Goal: Find specific page/section: Find specific page/section

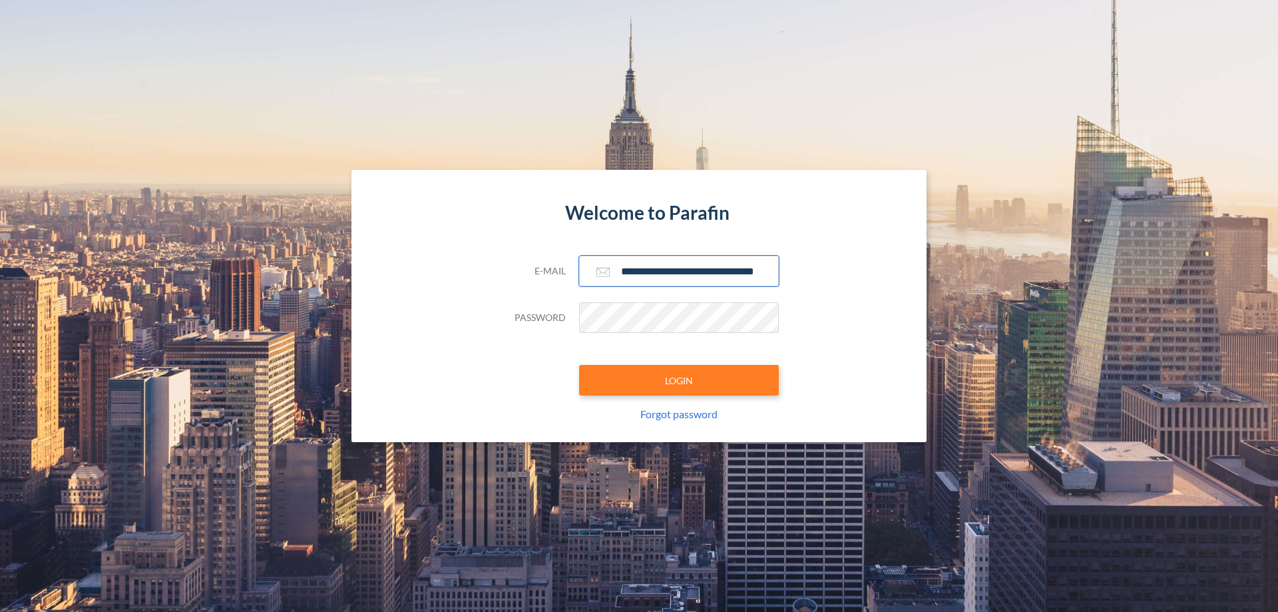
type input "**********"
click at [679, 380] on button "LOGIN" at bounding box center [679, 380] width 200 height 31
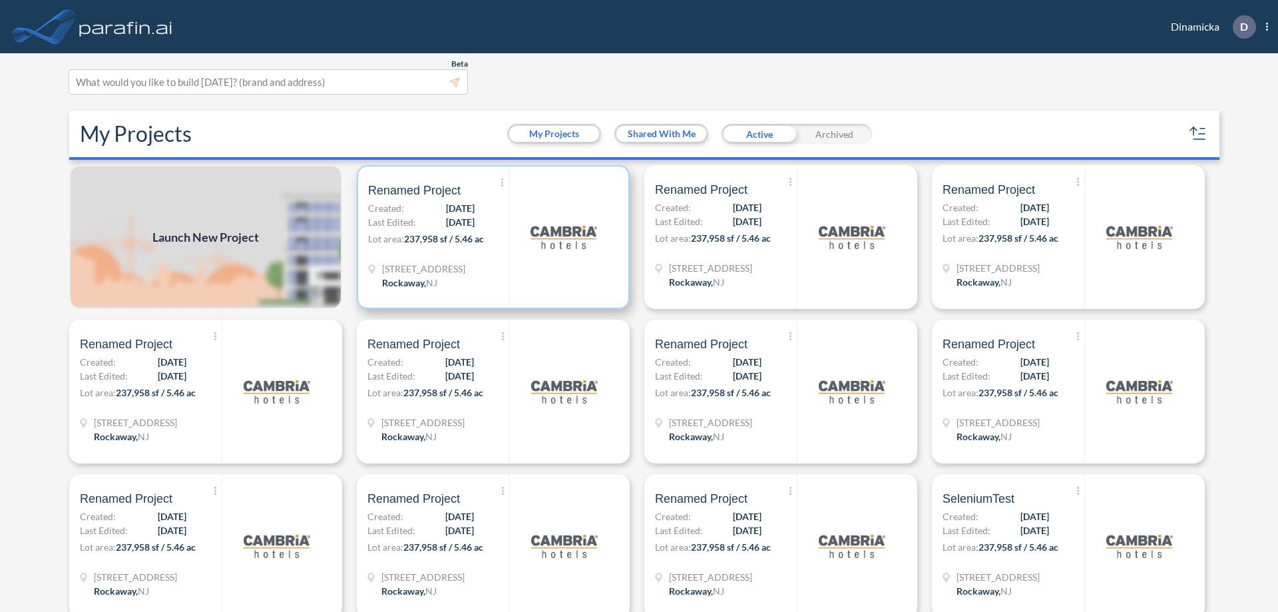
scroll to position [3, 0]
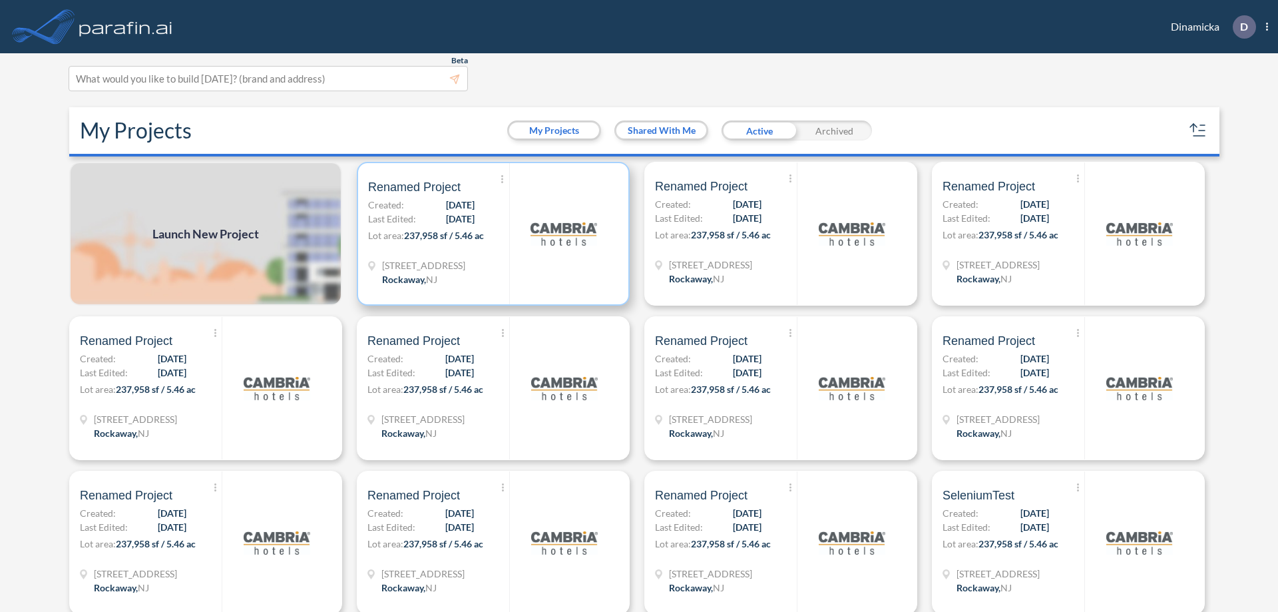
click at [490, 234] on p "Lot area: 237,958 sf / 5.46 ac" at bounding box center [438, 237] width 141 height 19
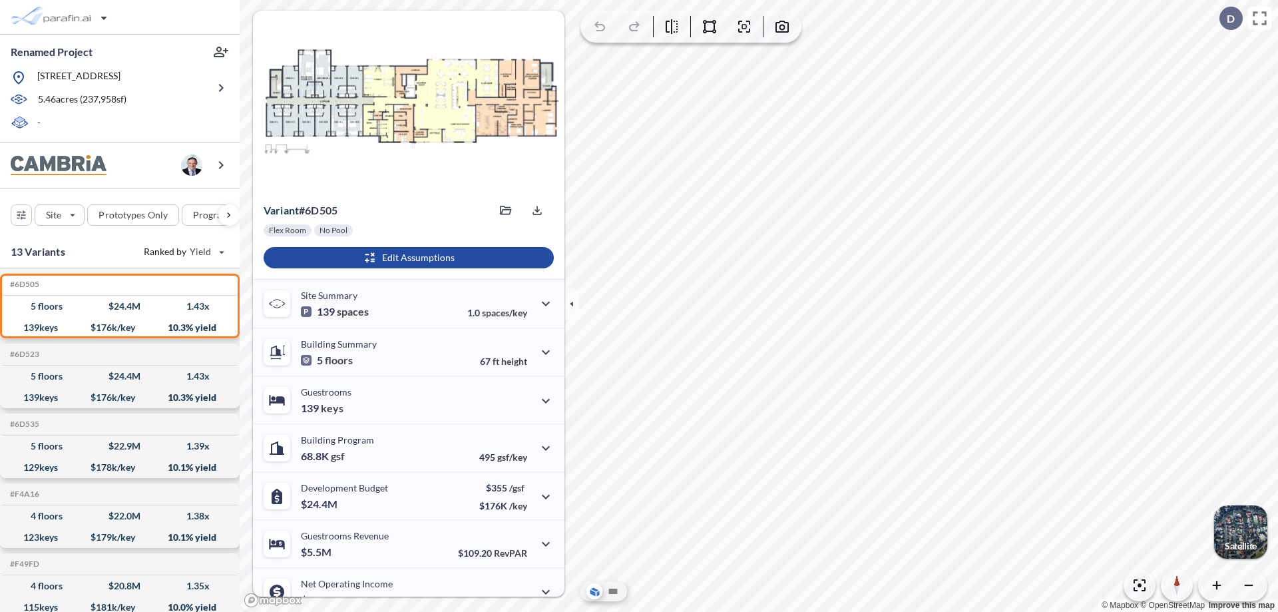
scroll to position [67, 0]
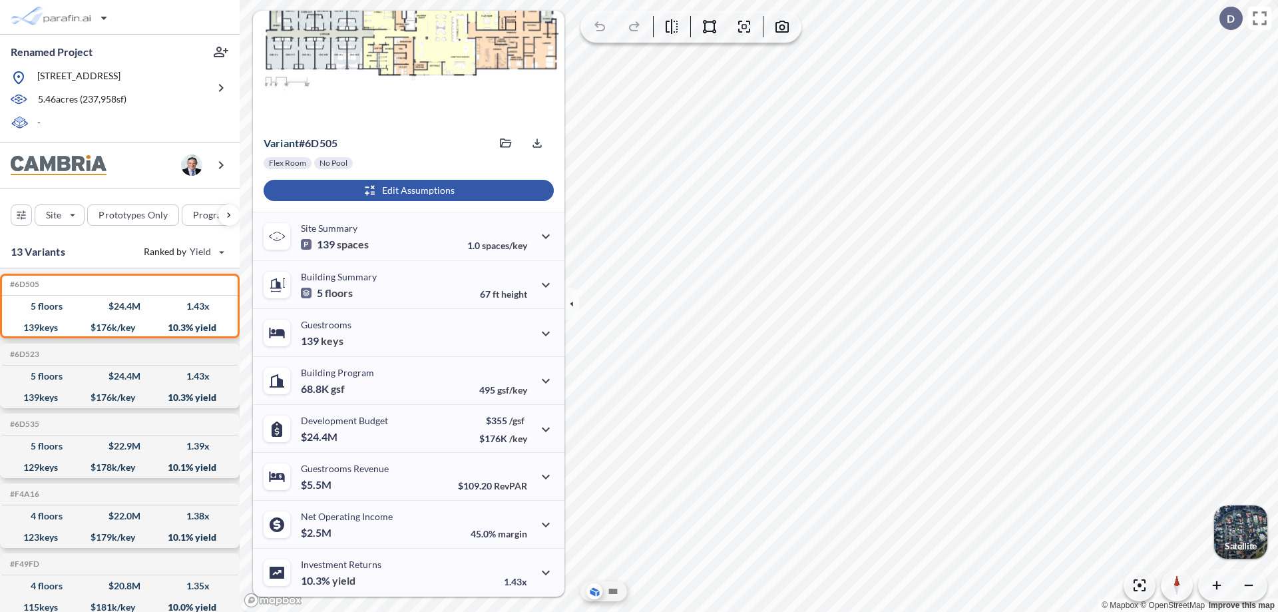
click at [407, 190] on div "button" at bounding box center [409, 190] width 290 height 21
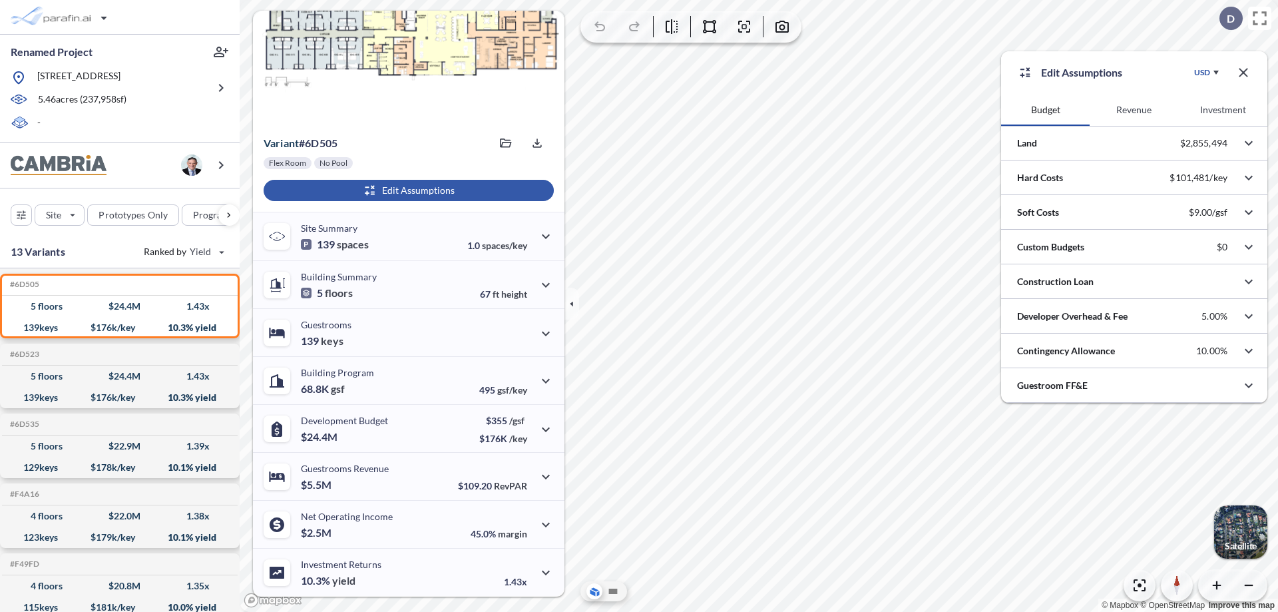
click at [1133, 110] on button "Revenue" at bounding box center [1133, 110] width 89 height 32
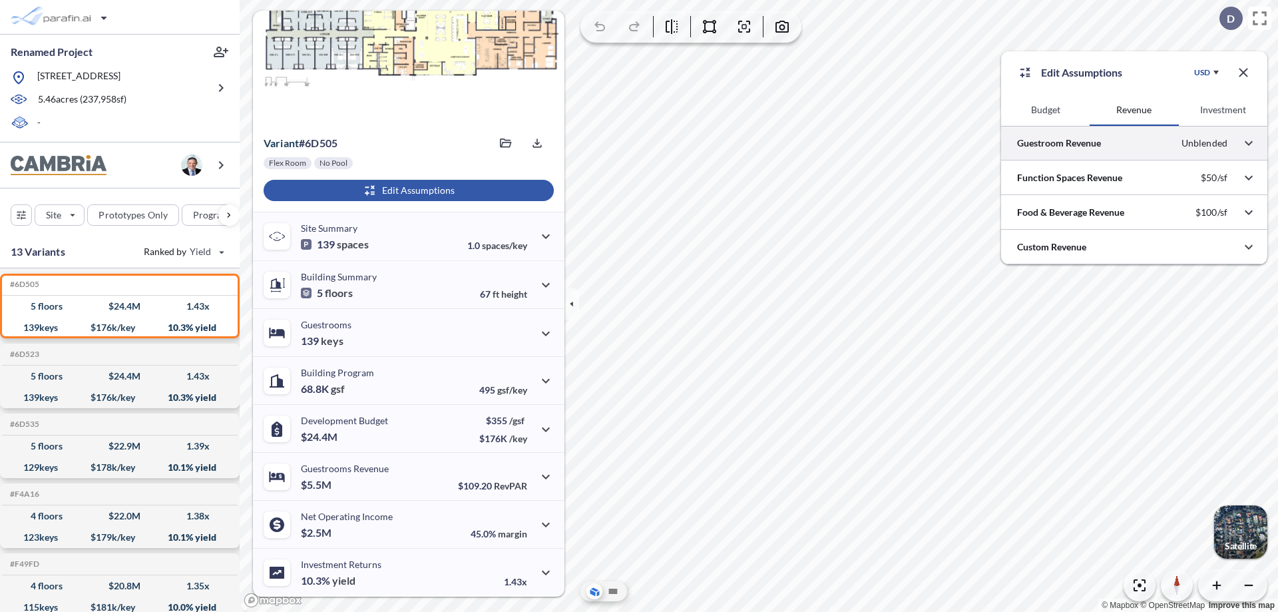
click at [1134, 143] on div at bounding box center [1134, 143] width 266 height 34
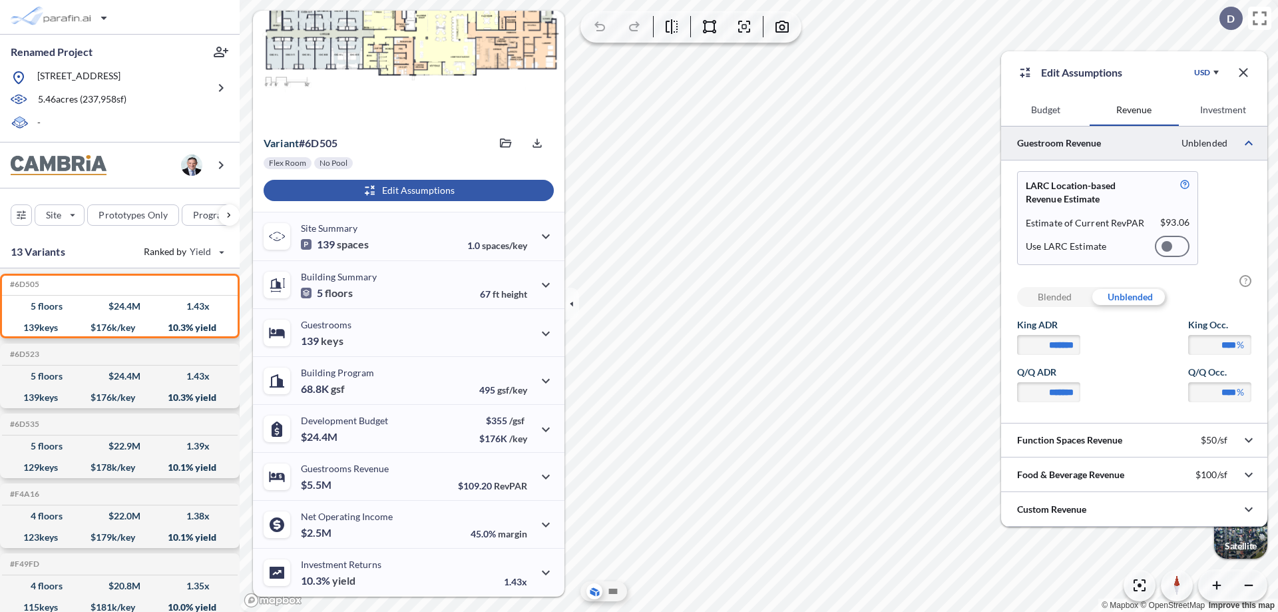
click at [1172, 246] on div at bounding box center [1172, 246] width 35 height 21
